Goal: Task Accomplishment & Management: Use online tool/utility

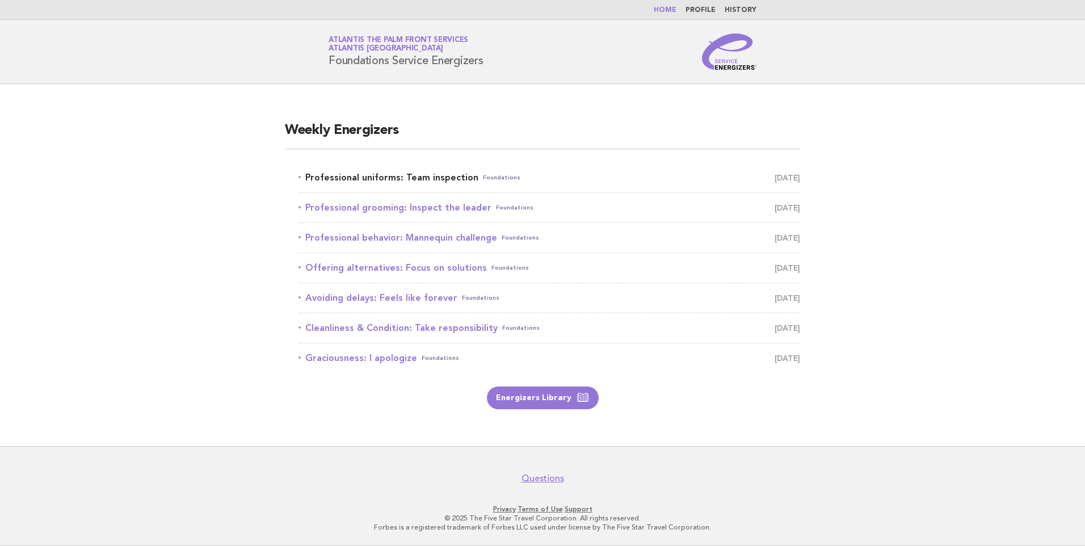
click at [428, 172] on link "Professional uniforms: Team inspection Foundations September 3" at bounding box center [550, 178] width 502 height 16
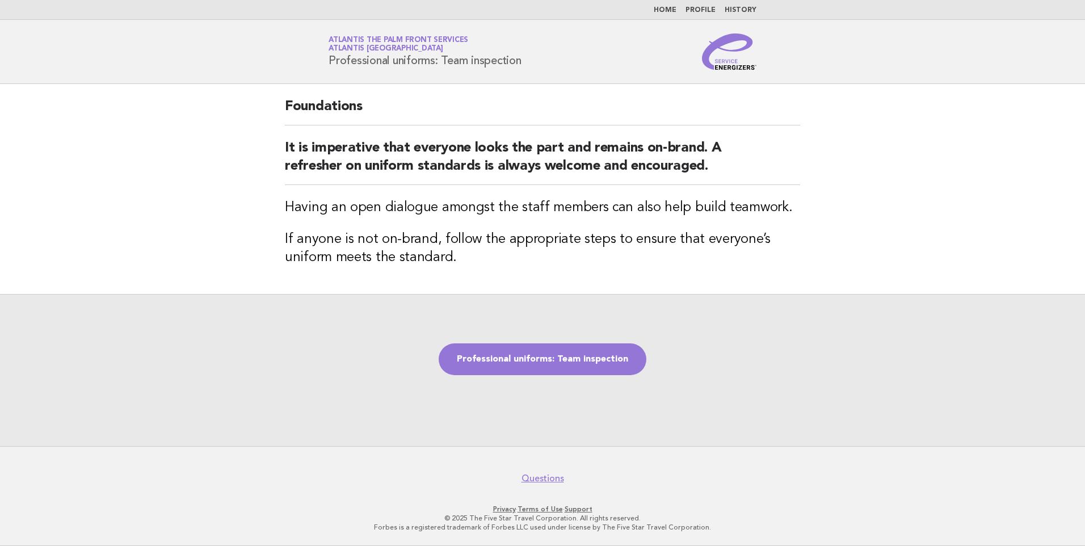
click at [587, 355] on link "Professional uniforms: Team inspection" at bounding box center [543, 359] width 208 height 32
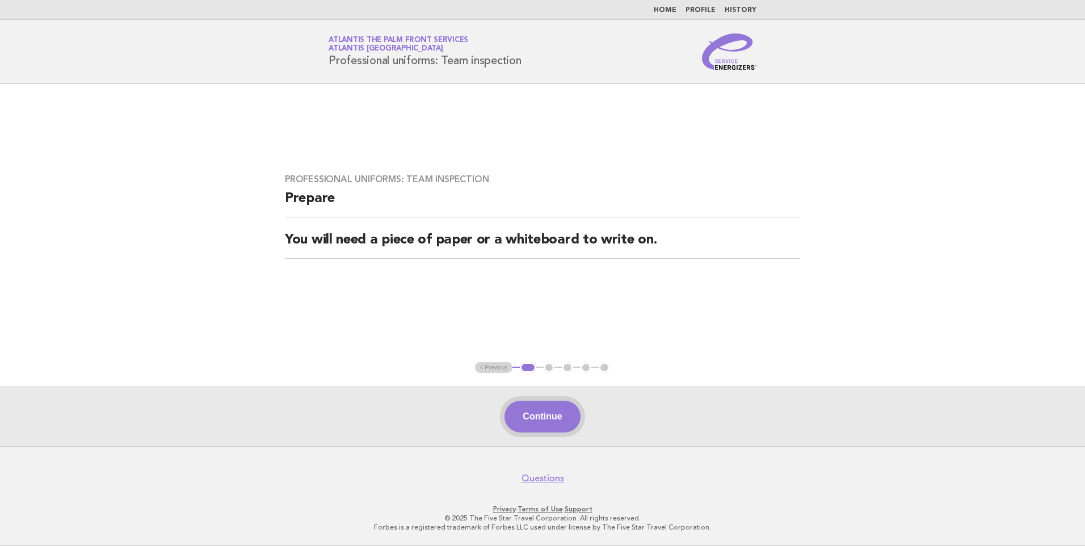
click at [546, 412] on button "Continue" at bounding box center [542, 417] width 75 height 32
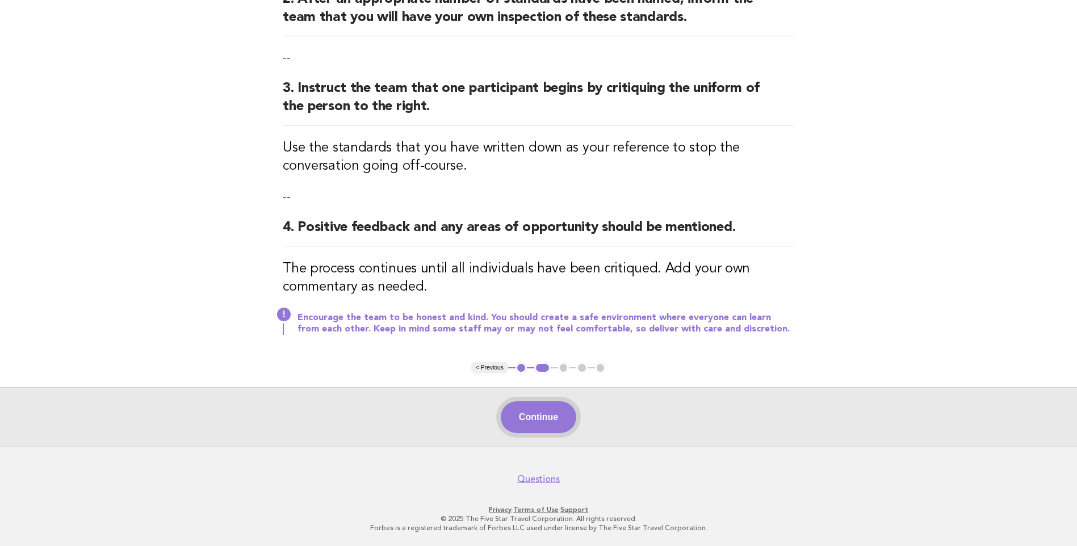
click at [565, 421] on button "Continue" at bounding box center [538, 417] width 75 height 32
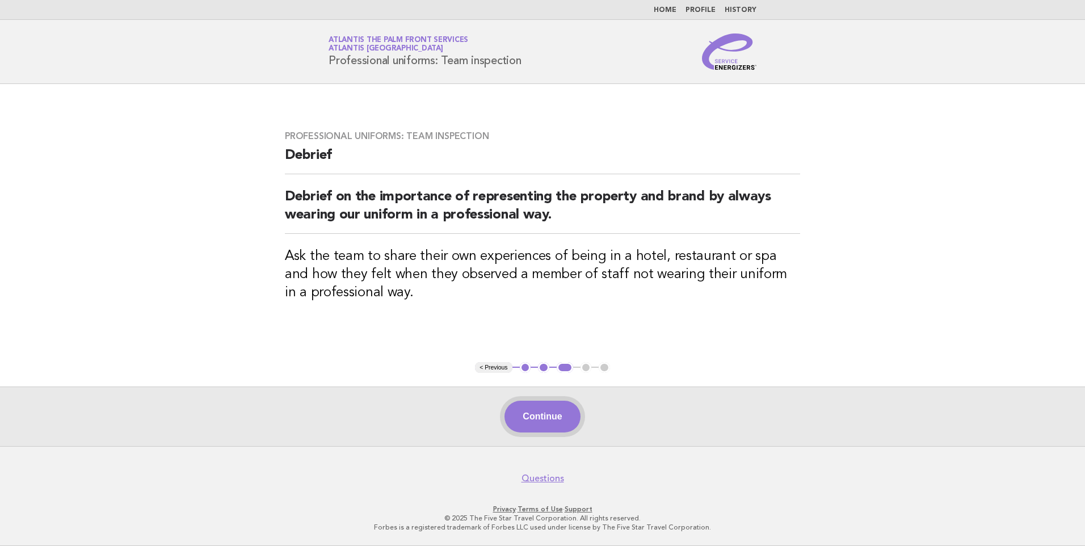
click at [566, 419] on button "Continue" at bounding box center [542, 417] width 75 height 32
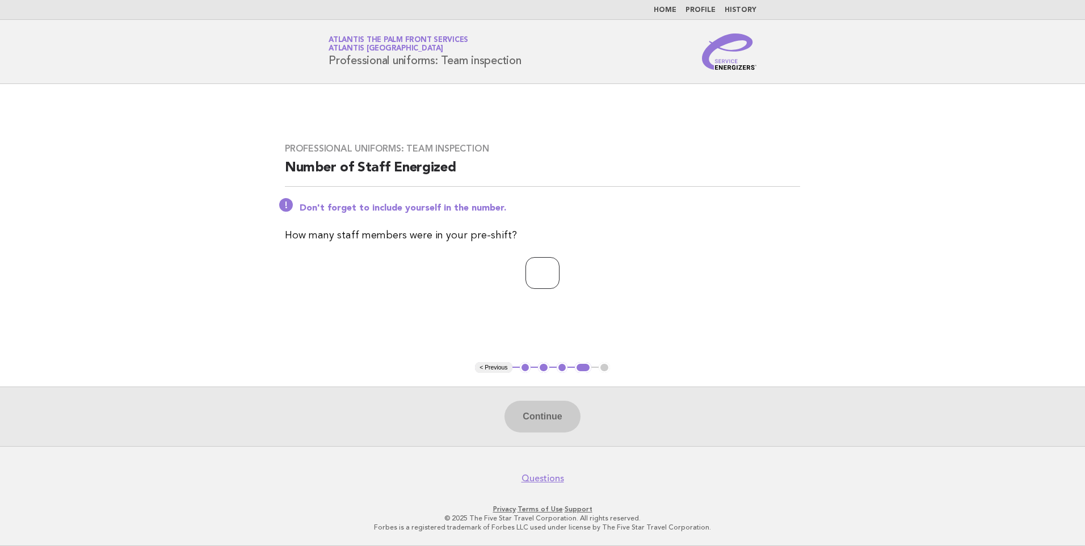
click at [536, 275] on input "number" at bounding box center [543, 273] width 34 height 32
type input "**"
click at [544, 414] on button "Continue" at bounding box center [542, 417] width 75 height 32
